Goal: Book appointment/travel/reservation

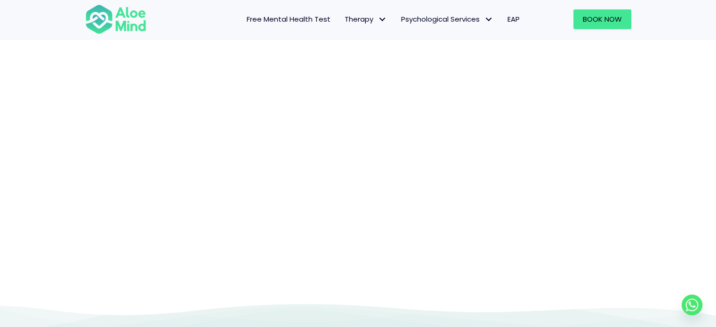
scroll to position [96, 0]
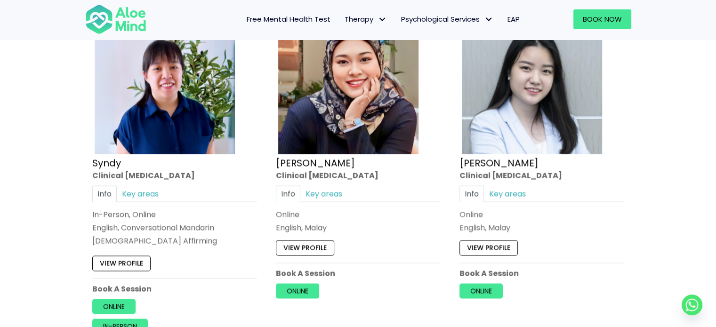
scroll to position [1606, 0]
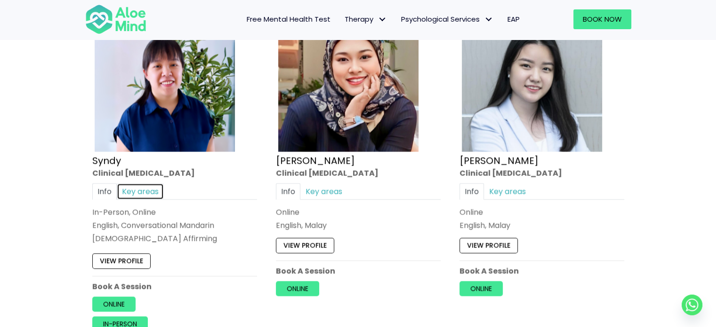
click at [139, 184] on link "Key areas" at bounding box center [140, 191] width 47 height 16
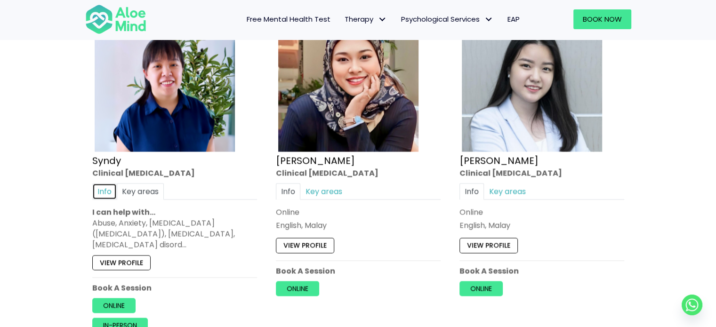
click at [103, 193] on link "Info" at bounding box center [104, 191] width 24 height 16
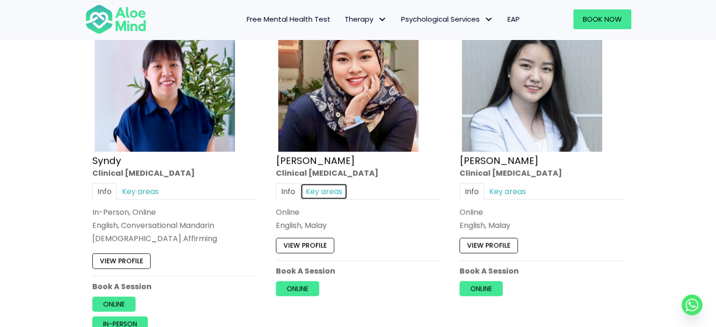
click at [314, 190] on link "Key areas" at bounding box center [323, 191] width 47 height 16
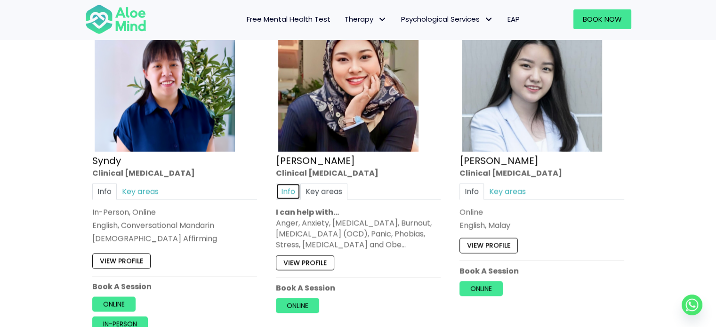
click at [291, 187] on link "Info" at bounding box center [288, 191] width 24 height 16
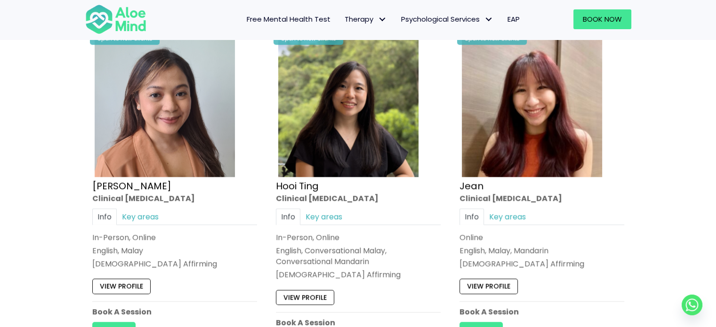
scroll to position [875, 0]
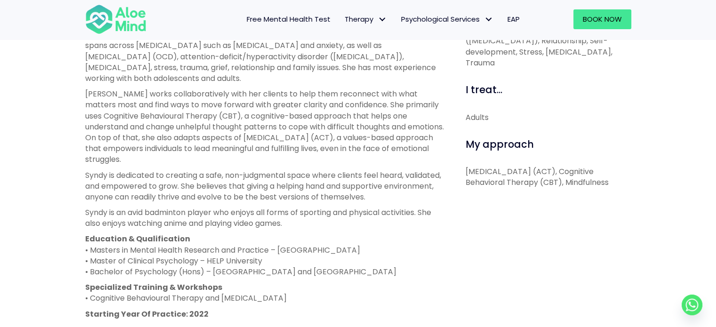
scroll to position [531, 0]
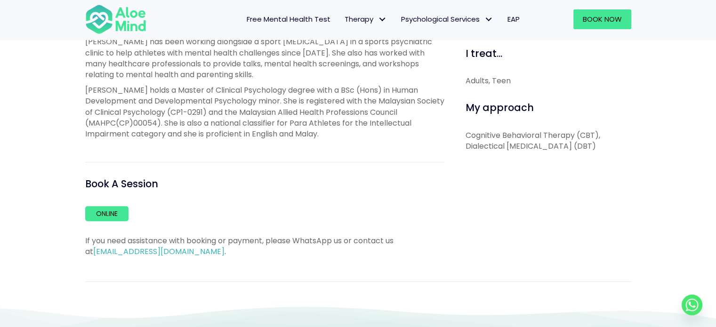
scroll to position [435, 0]
